Goal: Information Seeking & Learning: Learn about a topic

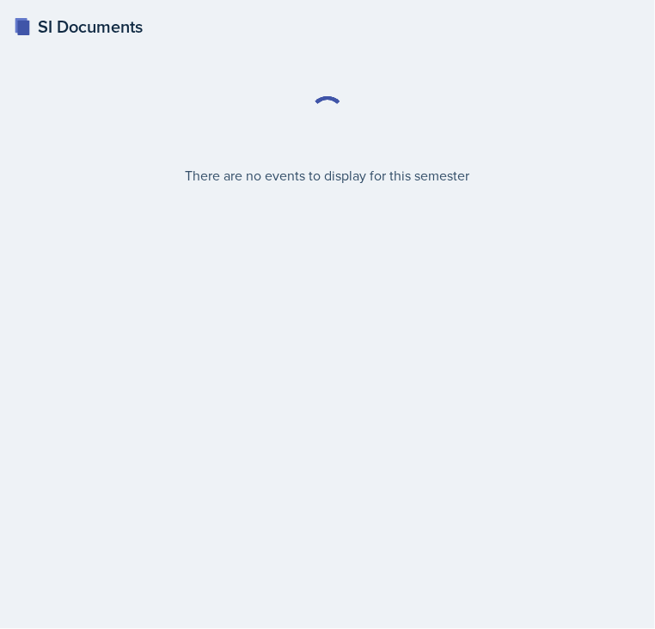
select select "2bed604d-1099-4043-b1bc-2365e8740244"
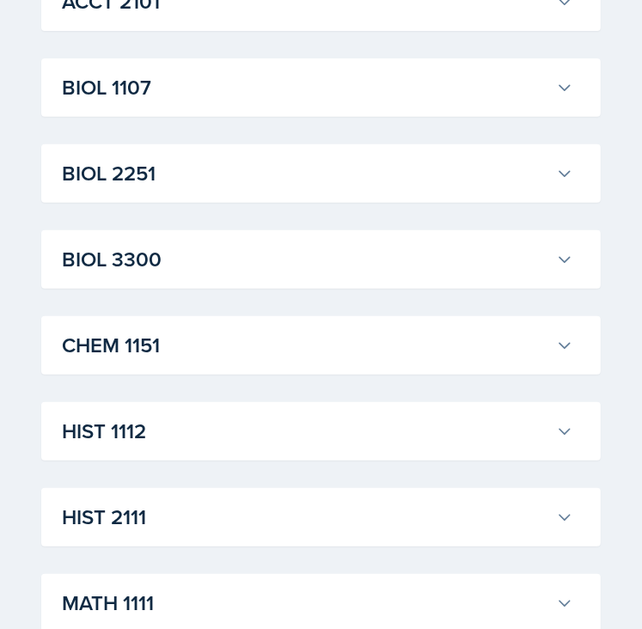
scroll to position [313, 0]
click at [383, 326] on button "CHEM 1151" at bounding box center [317, 345] width 518 height 38
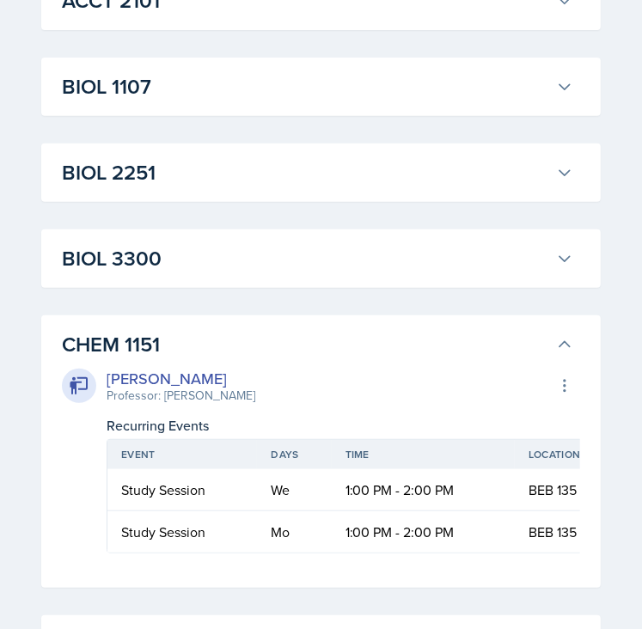
click at [383, 326] on button "CHEM 1151" at bounding box center [317, 345] width 518 height 38
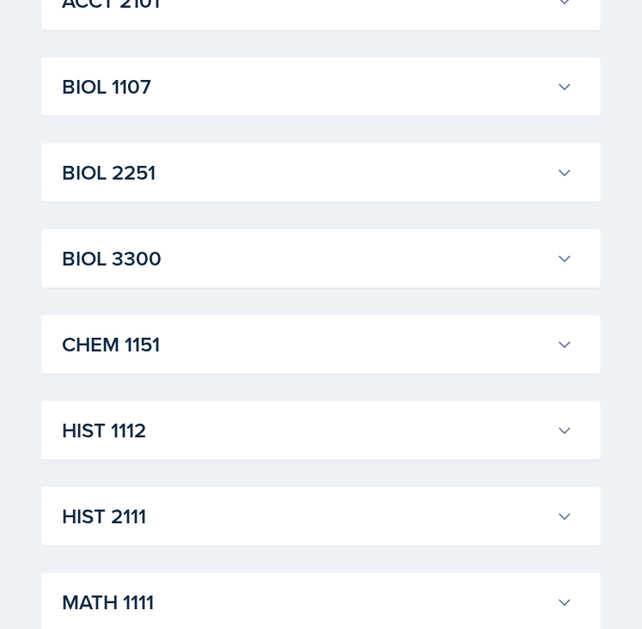
click at [383, 326] on button "CHEM 1151" at bounding box center [317, 345] width 518 height 38
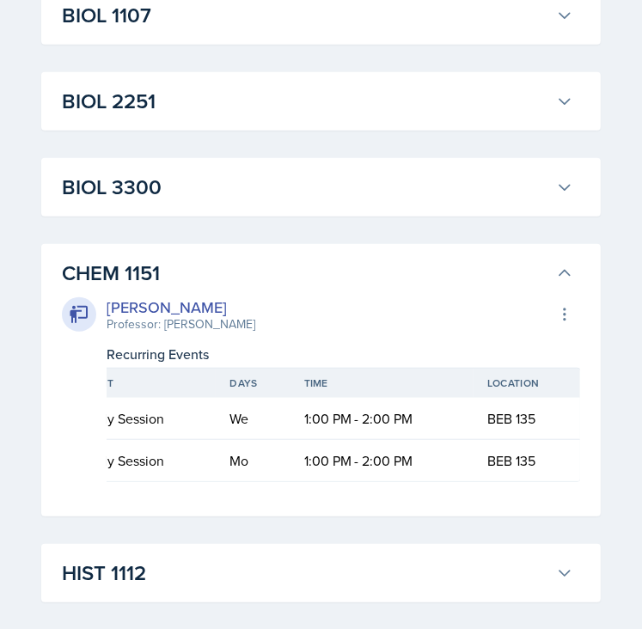
scroll to position [0, 0]
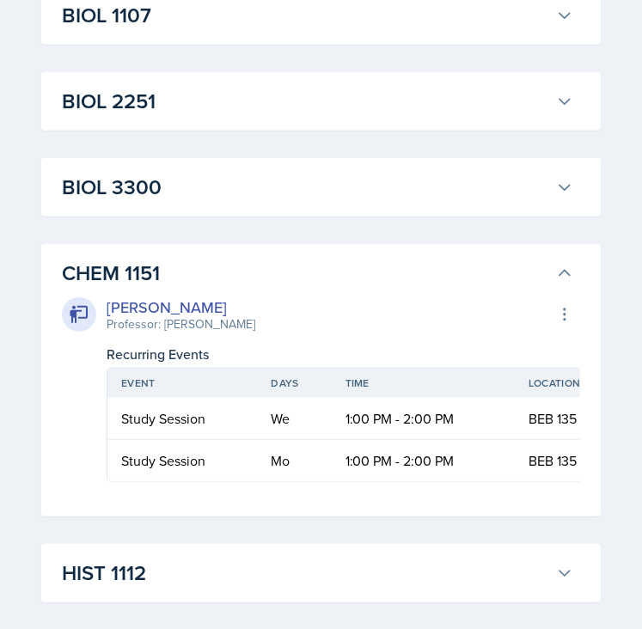
click at [523, 264] on h3 "CHEM 1151" at bounding box center [305, 273] width 487 height 31
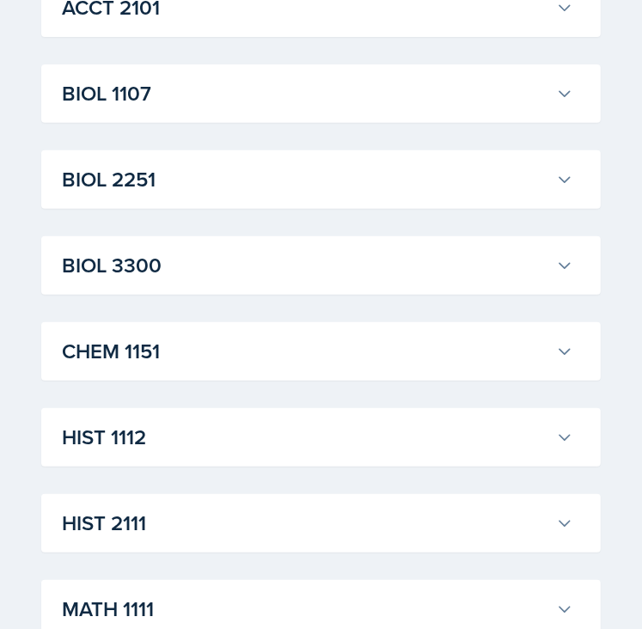
scroll to position [320, 0]
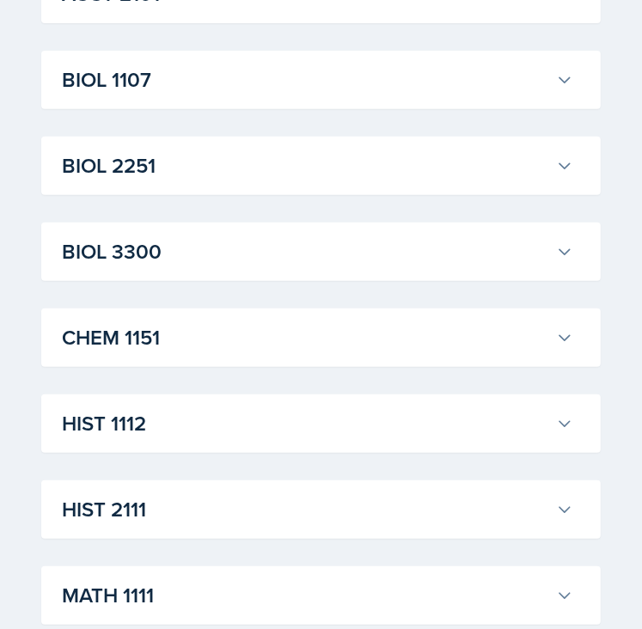
click at [414, 315] on div "CHEM 1151 [PERSON_NAME] Professor: [PERSON_NAME] Export to Google Calendar Recu…" at bounding box center [321, 338] width 560 height 58
click at [384, 343] on h3 "CHEM 1151" at bounding box center [305, 337] width 487 height 31
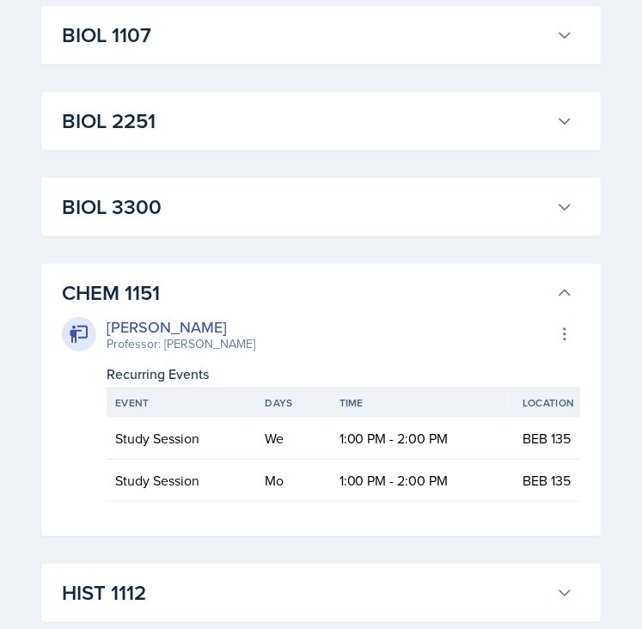
scroll to position [0, 3]
click at [560, 288] on icon at bounding box center [564, 293] width 17 height 17
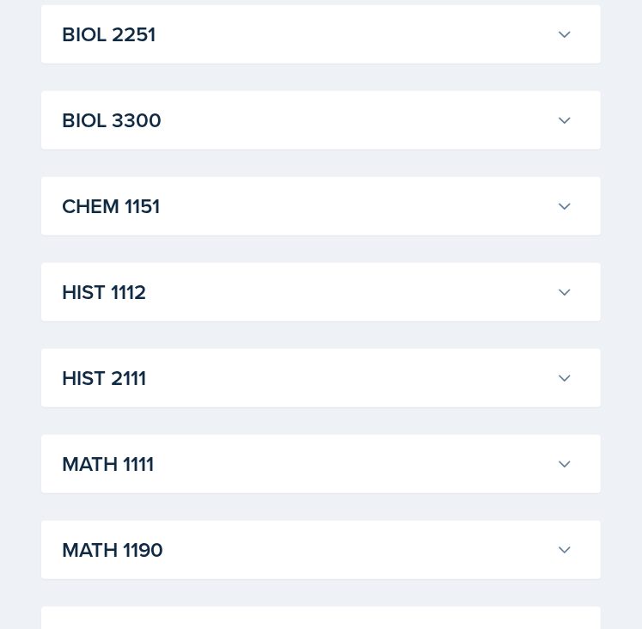
scroll to position [454, 0]
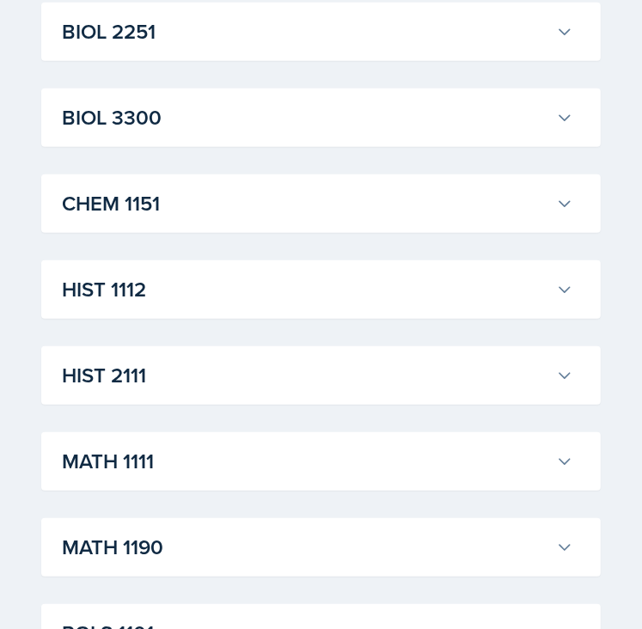
click at [481, 451] on h3 "MATH 1111" at bounding box center [305, 461] width 487 height 31
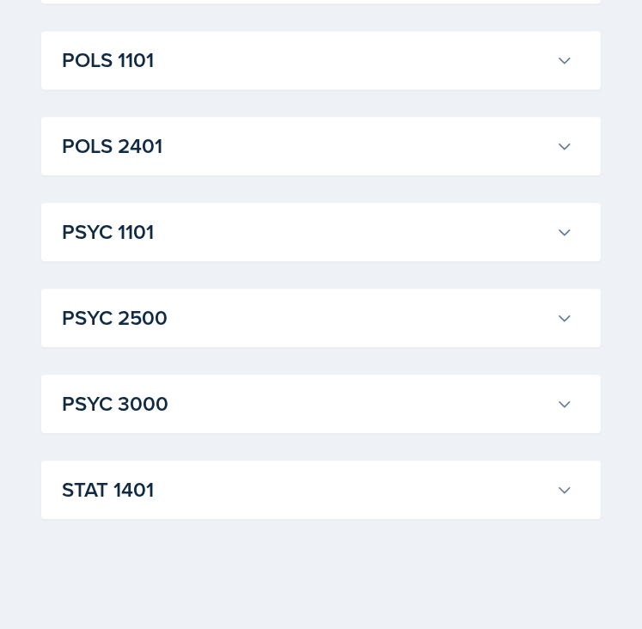
scroll to position [1956, 0]
click at [384, 492] on h3 "STAT 1401" at bounding box center [305, 489] width 487 height 31
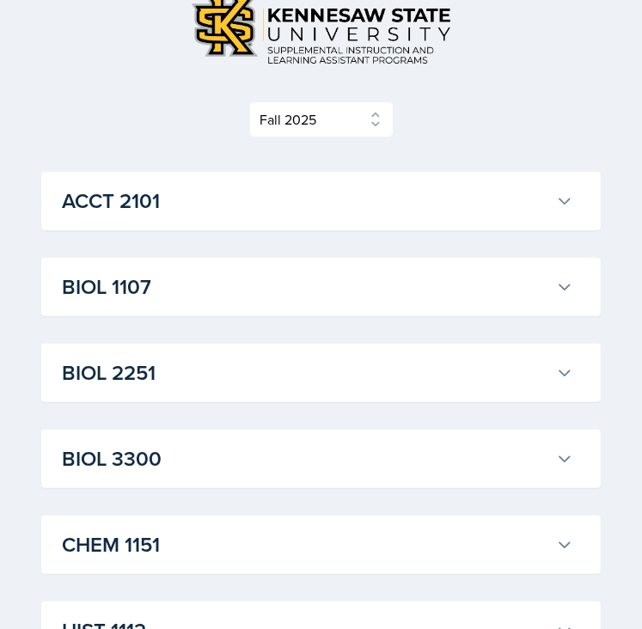
scroll to position [0, 0]
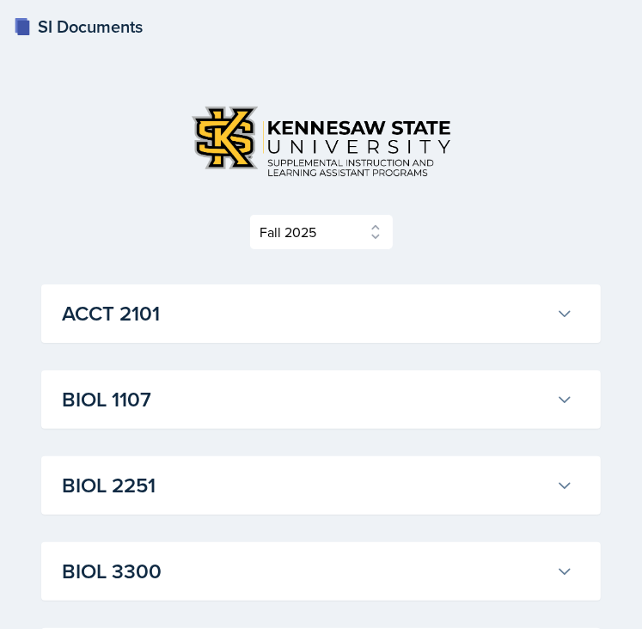
drag, startPoint x: 326, startPoint y: 329, endPoint x: 863, endPoint y: 262, distance: 541.4
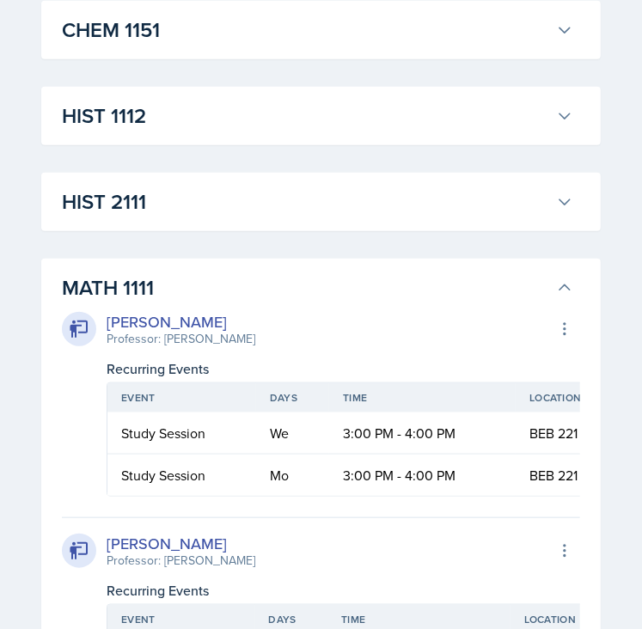
scroll to position [627, 0]
click at [463, 291] on h3 "MATH 1111" at bounding box center [305, 288] width 487 height 31
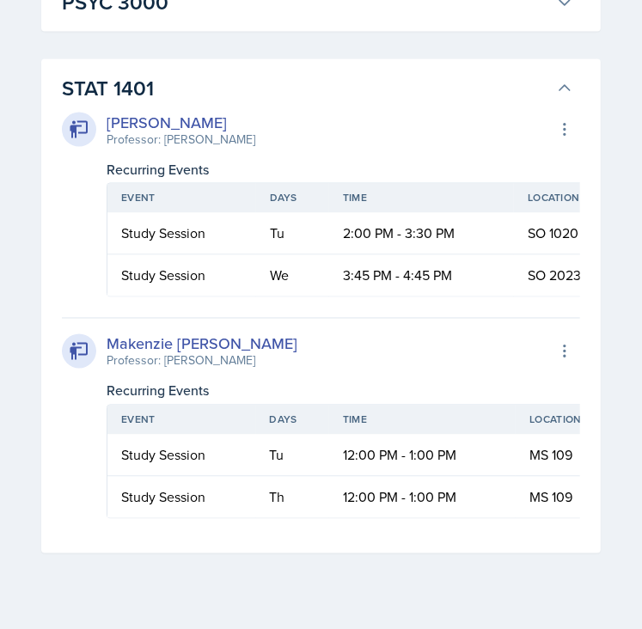
scroll to position [1353, 0]
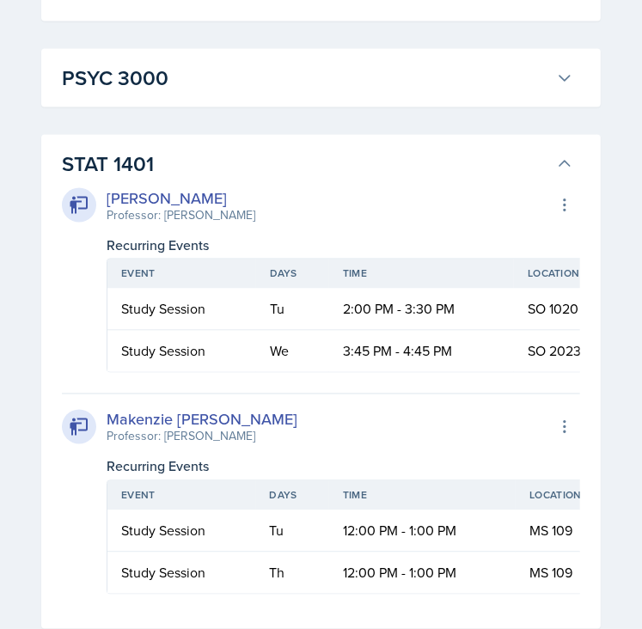
click at [560, 145] on button "STAT 1401" at bounding box center [317, 164] width 518 height 38
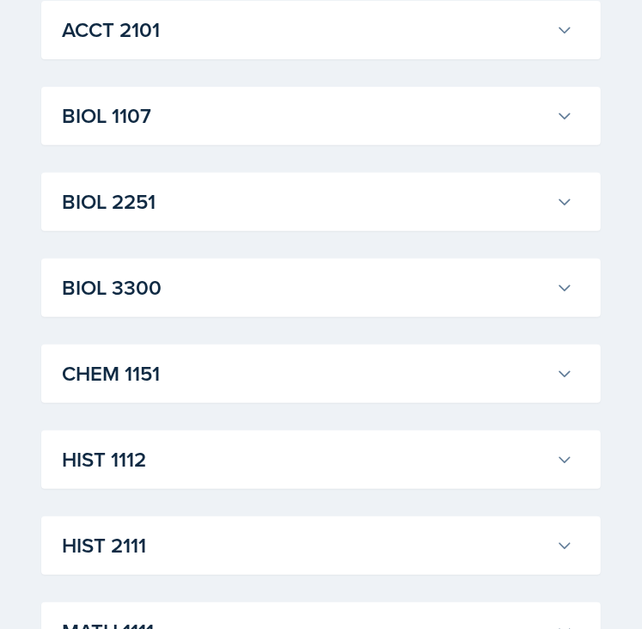
scroll to position [306, 0]
